Goal: Communication & Community: Answer question/provide support

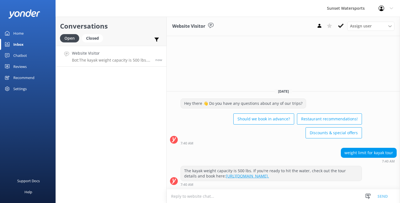
click at [201, 198] on textarea at bounding box center [283, 197] width 233 height 14
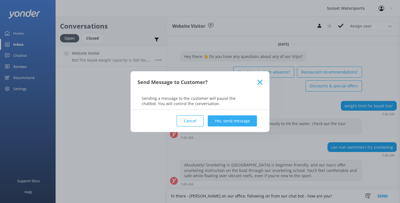
scroll to position [10, 0]
type textarea "hi there - [PERSON_NAME] on our office, following on from our chat bot - how ar…"
click at [236, 118] on button "Yes, send message" at bounding box center [232, 121] width 49 height 11
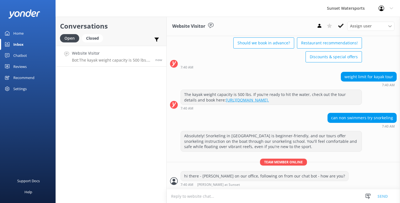
scroll to position [39, 0]
click at [189, 196] on textarea at bounding box center [283, 197] width 233 height 14
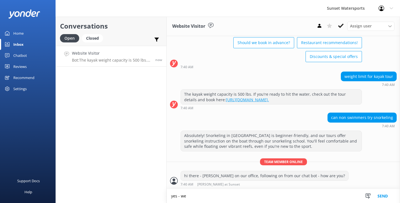
scroll to position [39, 0]
type textarea "yes - we offer life vests for all our trips - when are you going to be in town?"
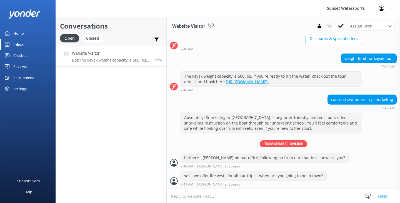
scroll to position [57, 0]
click at [190, 198] on textarea at bounding box center [283, 197] width 233 height 14
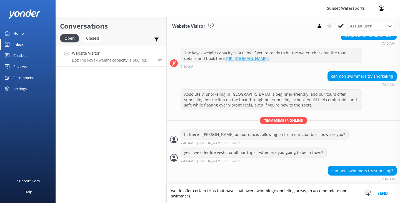
scroll to position [81, 0]
type textarea "we do offer certain trips that have shallower swimming/snorkeling areas, to acc…"
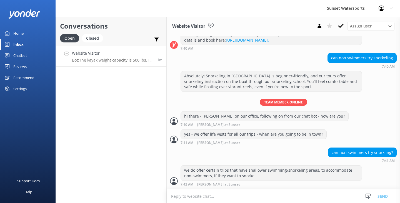
scroll to position [99, 0]
click at [182, 198] on textarea at bounding box center [283, 197] width 233 height 14
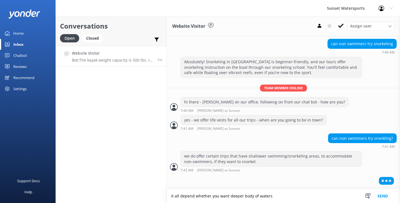
scroll to position [99, 0]
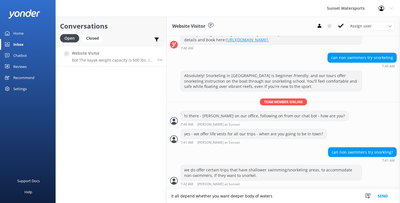
click at [225, 199] on textarea "it all depend whether you want deeper body of waters" at bounding box center [283, 196] width 233 height 14
click at [300, 197] on textarea "it all depend whether you want to experience deeper body of waters" at bounding box center [283, 196] width 233 height 14
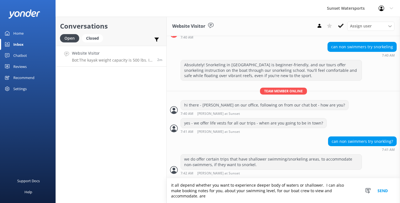
scroll to position [104, 0]
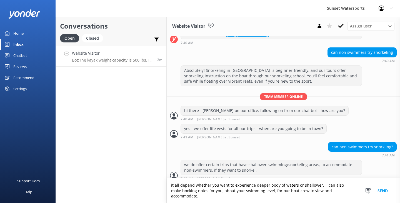
type textarea "it all depend whether you want to experience deeper body of waters or shallower…"
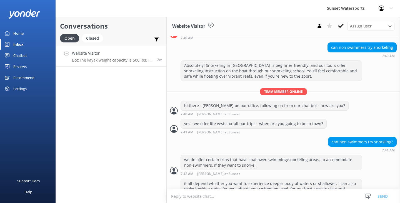
scroll to position [128, 0]
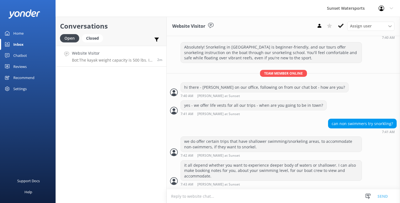
click at [180, 195] on textarea at bounding box center [283, 197] width 233 height 14
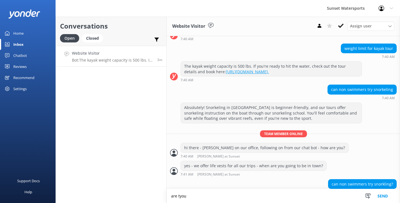
scroll to position [128, 0]
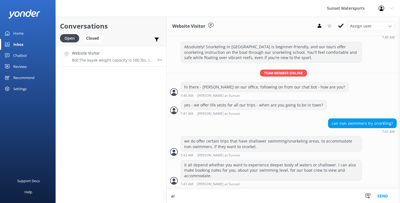
type textarea "a"
type textarea "o"
type textarea "are you interested in our do it all adventure ? or other trips?"
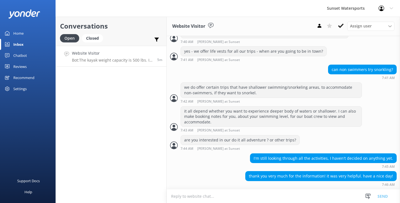
scroll to position [182, 0]
click at [183, 199] on textarea at bounding box center [283, 197] width 233 height 14
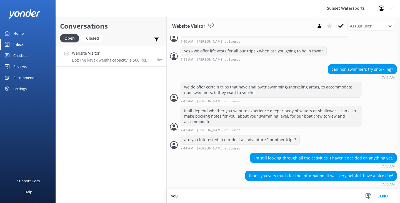
scroll to position [182, 0]
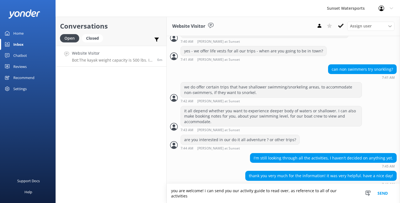
type textarea "you are welcome! i can send you our activity guide to read over, as reference t…"
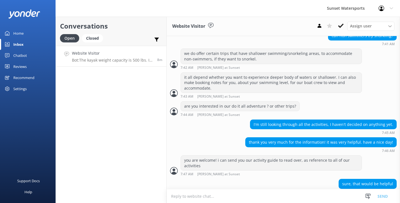
scroll to position [224, 0]
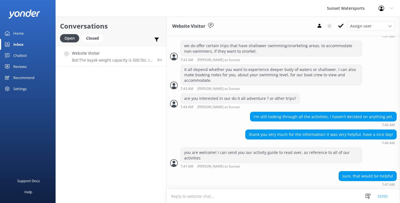
click at [185, 200] on textarea at bounding box center [283, 197] width 233 height 14
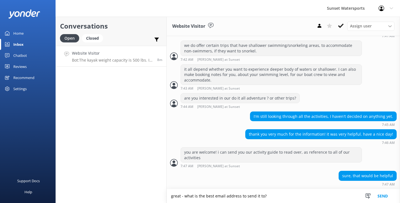
type textarea "great - what is the best email address to send it to?"
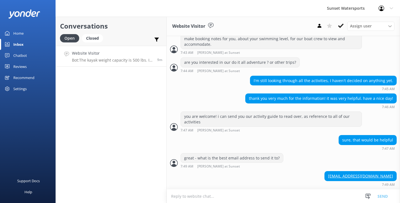
scroll to position [260, 0]
click at [179, 199] on textarea at bounding box center [283, 197] width 233 height 14
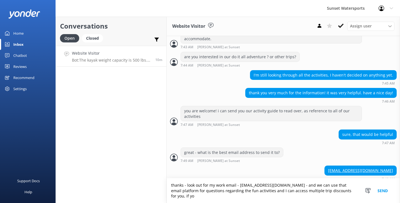
scroll to position [271, 0]
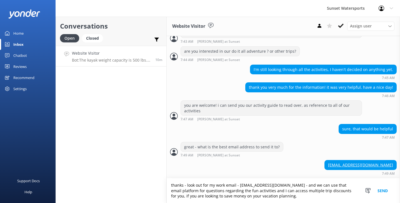
type textarea "thanks - look out for my work email - [EMAIL_ADDRESS][DOMAIN_NAME] - and we can…"
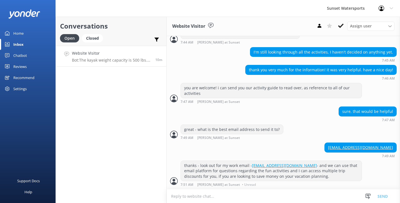
scroll to position [288, 0]
drag, startPoint x: 389, startPoint y: 149, endPoint x: 337, endPoint y: 149, distance: 51.9
click at [337, 149] on div "[EMAIL_ADDRESS][DOMAIN_NAME]" at bounding box center [361, 147] width 72 height 9
copy link "[EMAIL_ADDRESS][DOMAIN_NAME]"
click at [187, 192] on textarea at bounding box center [283, 197] width 233 height 14
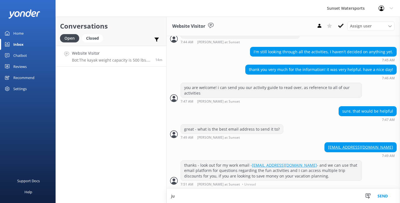
scroll to position [288, 0]
type textarea "just emailed you..."
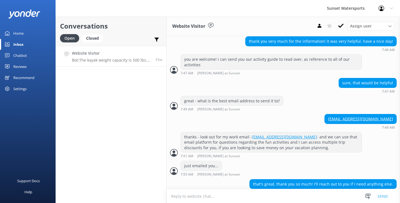
scroll to position [325, 0]
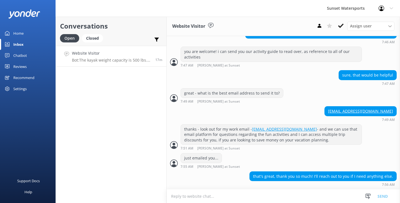
click at [206, 196] on textarea at bounding box center [283, 197] width 233 height 14
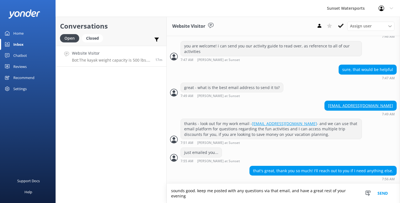
scroll to position [330, 0]
type textarea "sounds good. keep me posted with any questions via that email, and have a great…"
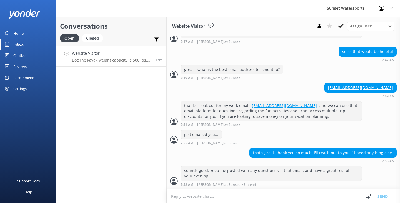
scroll to position [348, 0]
click at [342, 24] on icon at bounding box center [341, 26] width 6 height 6
